Goal: Entertainment & Leisure: Consume media (video, audio)

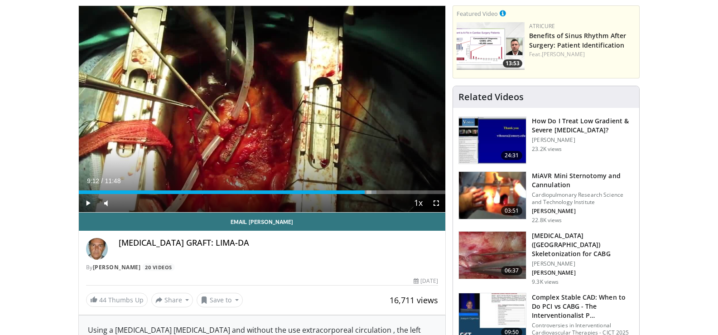
scroll to position [91, 0]
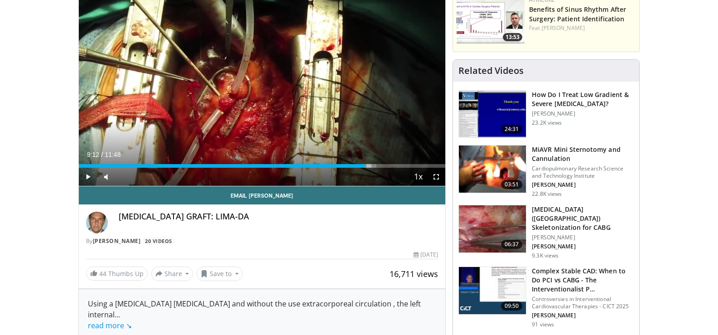
click at [574, 101] on h3 "How Do I Treat Low Gradient & Severe [MEDICAL_DATA]?" at bounding box center [583, 99] width 102 height 18
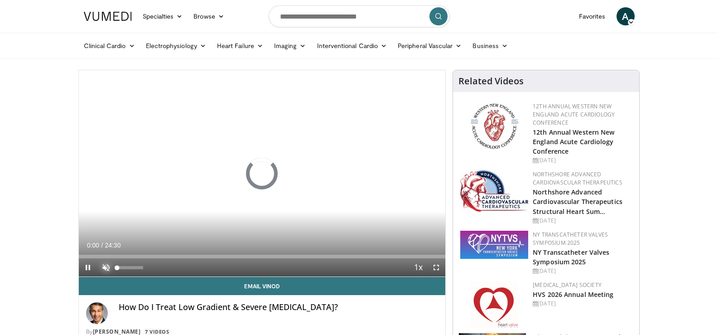
click at [106, 265] on span "Video Player" at bounding box center [106, 267] width 18 height 18
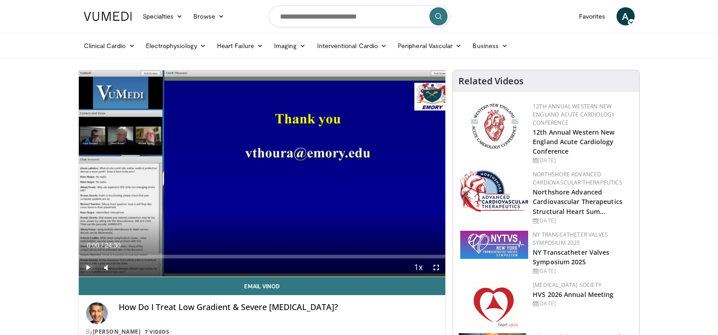
click at [91, 267] on span "Video Player" at bounding box center [88, 267] width 18 height 18
click at [436, 266] on span "Video Player" at bounding box center [436, 267] width 18 height 18
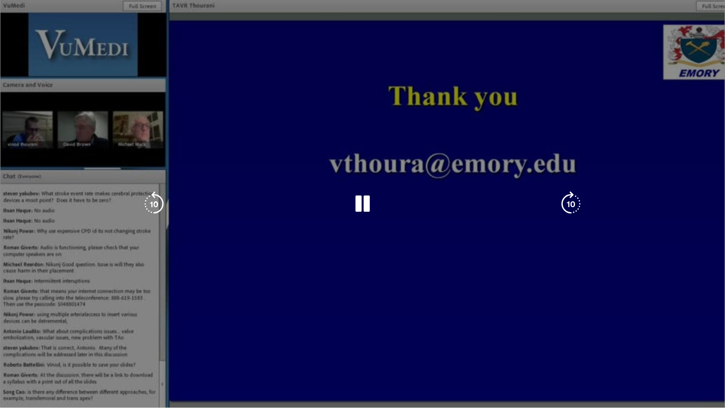
click at [68, 334] on div "10 seconds Tap to unmute" at bounding box center [362, 203] width 725 height 407
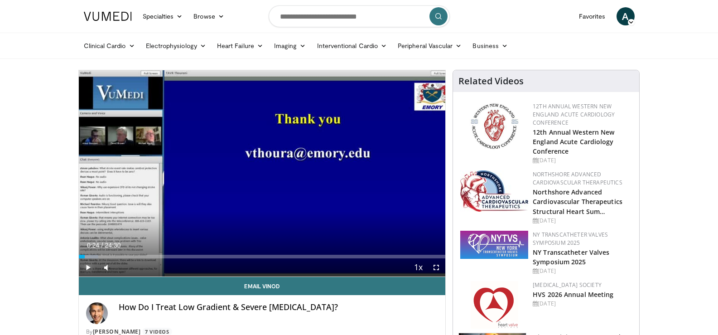
click at [87, 268] on span "Video Player" at bounding box center [88, 267] width 18 height 18
click at [439, 266] on span "Video Player" at bounding box center [436, 267] width 18 height 18
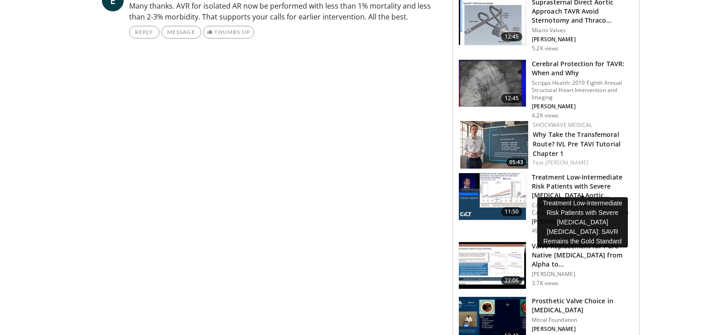
scroll to position [725, 0]
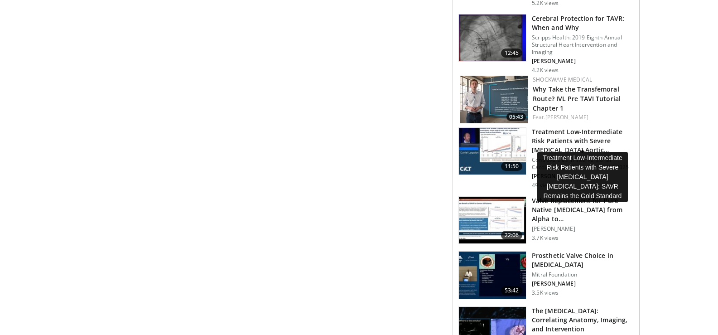
click at [554, 137] on h3 "Treatment Low-Intermediate Risk Patients with Severe Bicuspid Aortic…" at bounding box center [583, 140] width 102 height 27
